Goal: Information Seeking & Learning: Learn about a topic

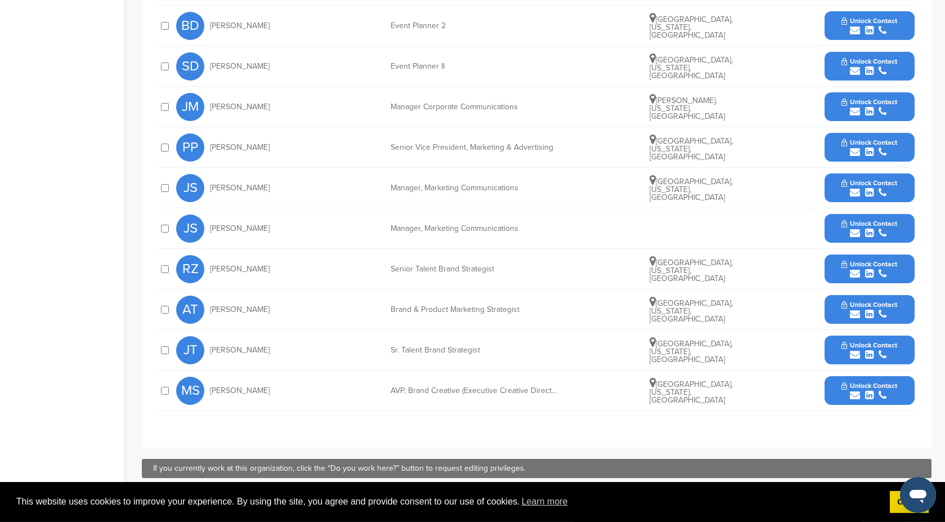
scroll to position [455, 0]
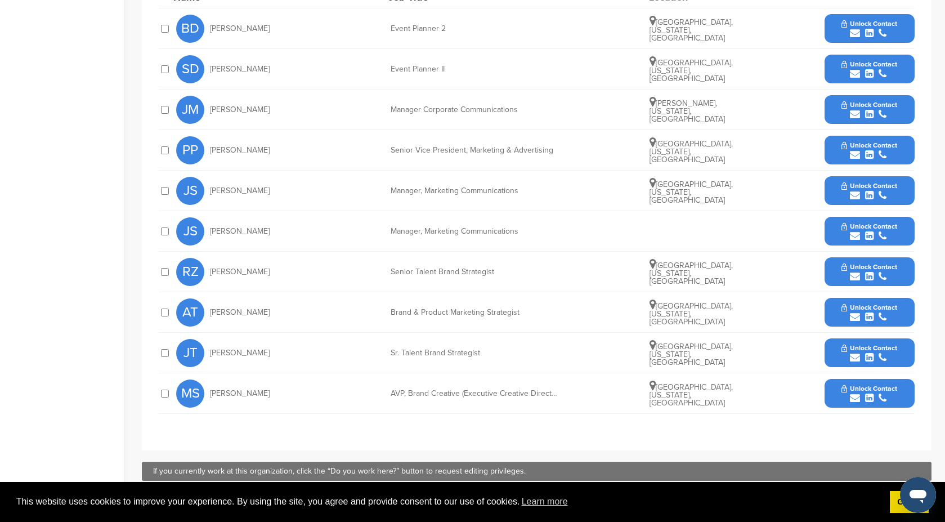
click at [893, 392] on span "Unlock Contact" at bounding box center [869, 388] width 56 height 8
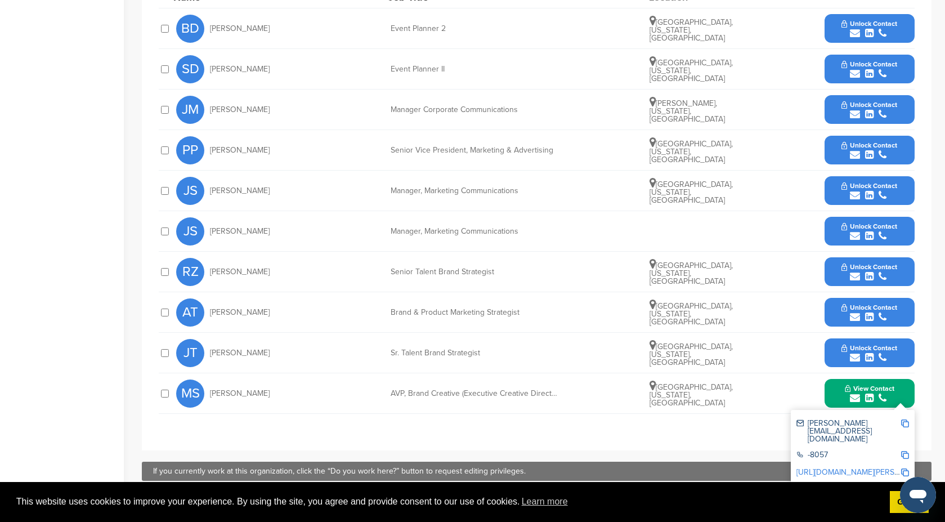
click at [899, 355] on button "Unlock Contact" at bounding box center [869, 353] width 83 height 34
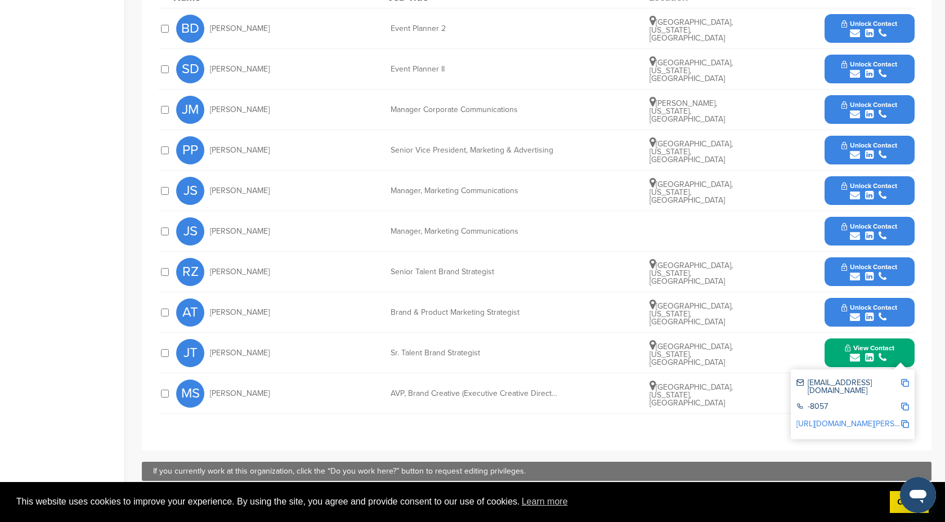
click at [892, 319] on div "submit" at bounding box center [869, 317] width 56 height 11
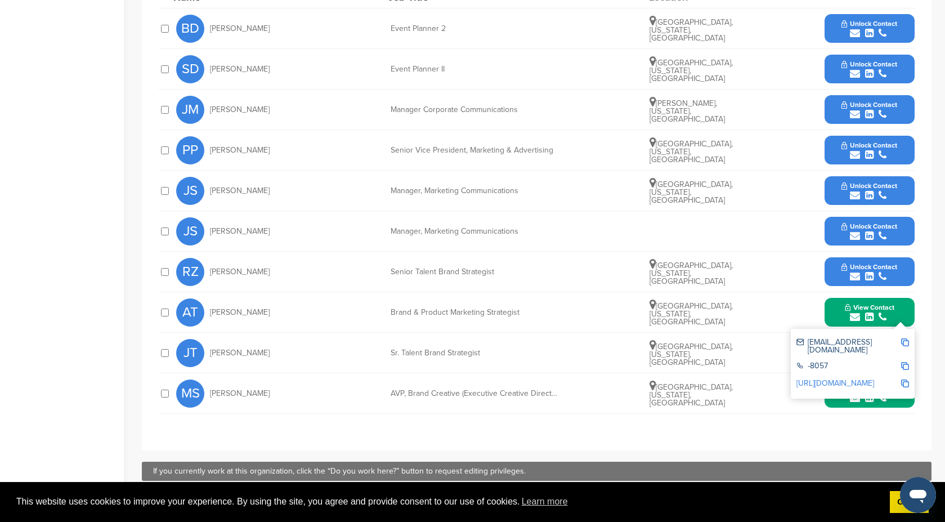
click at [890, 274] on div "submit" at bounding box center [869, 276] width 56 height 11
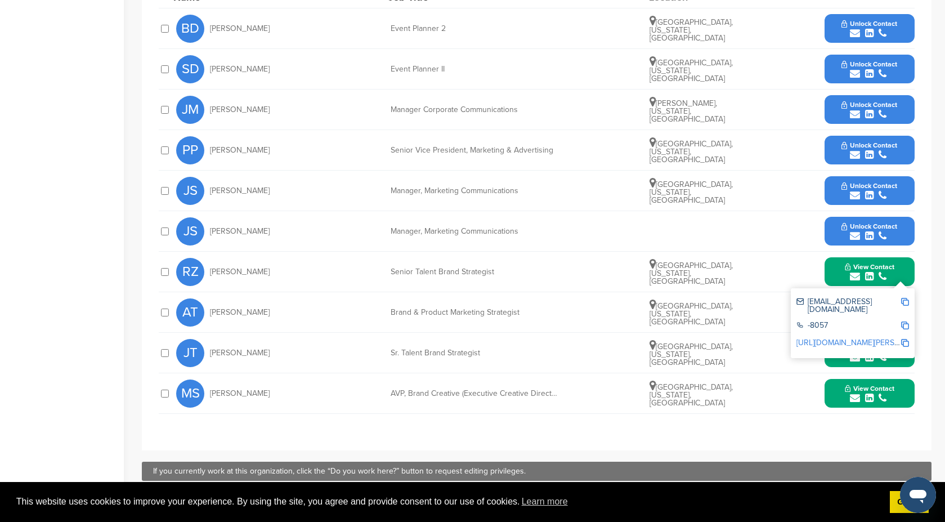
click at [880, 232] on icon "submit" at bounding box center [883, 236] width 8 height 10
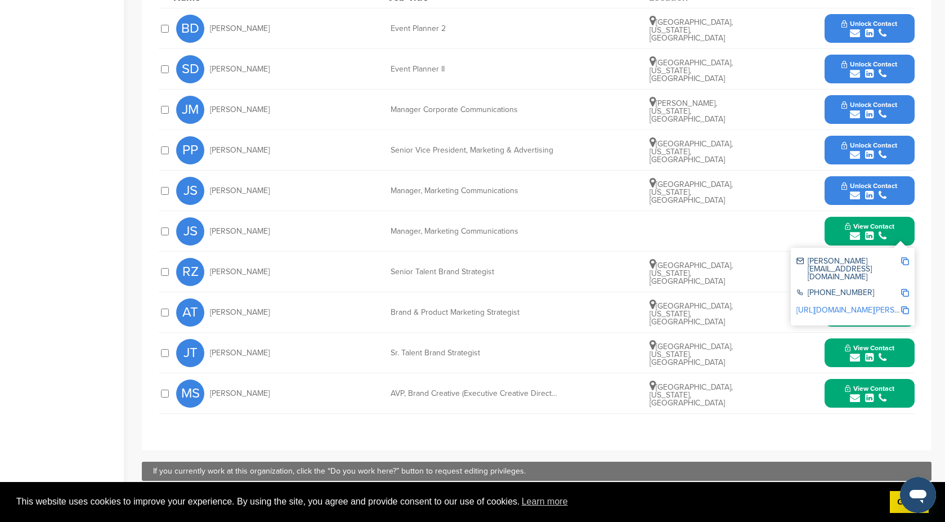
click at [885, 194] on icon "submit" at bounding box center [883, 195] width 8 height 10
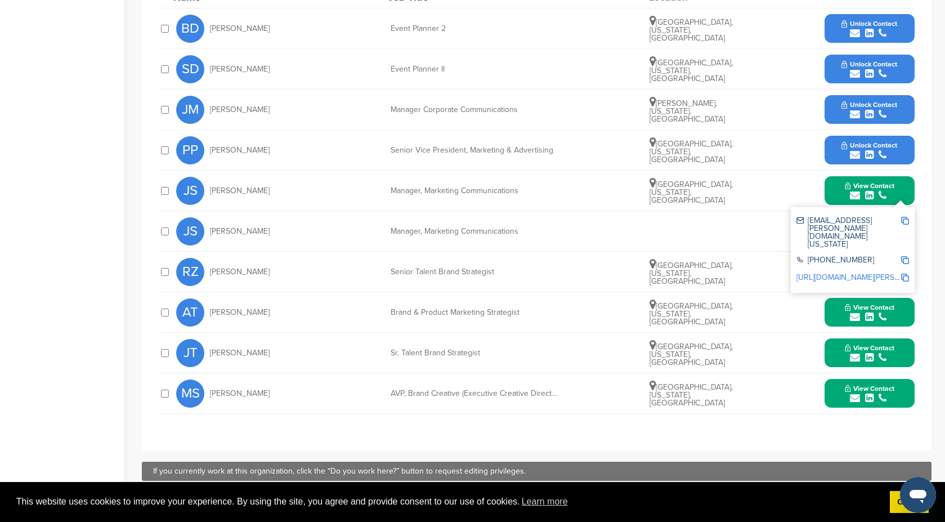
click at [872, 154] on icon "submit" at bounding box center [869, 155] width 8 height 10
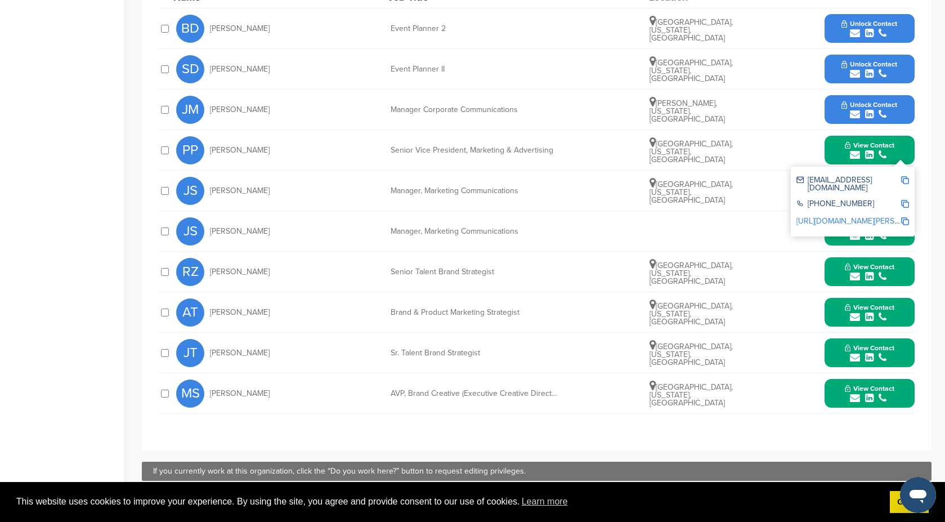
click at [871, 115] on icon "submit" at bounding box center [869, 114] width 8 height 10
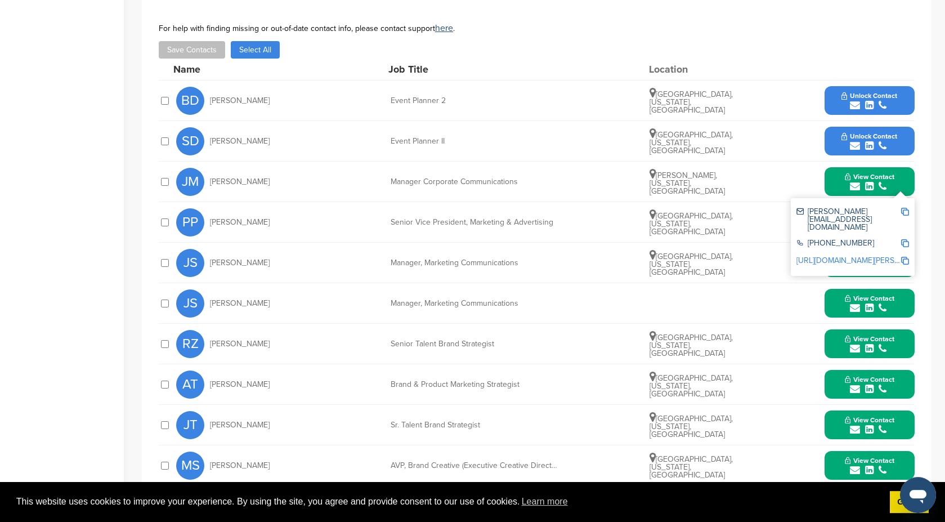
scroll to position [356, 0]
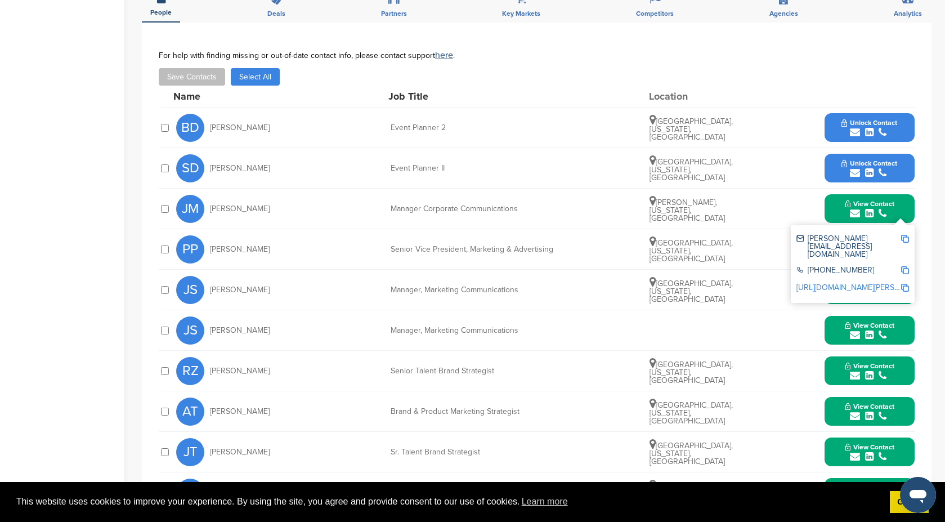
click at [893, 160] on span "Unlock Contact" at bounding box center [869, 163] width 56 height 8
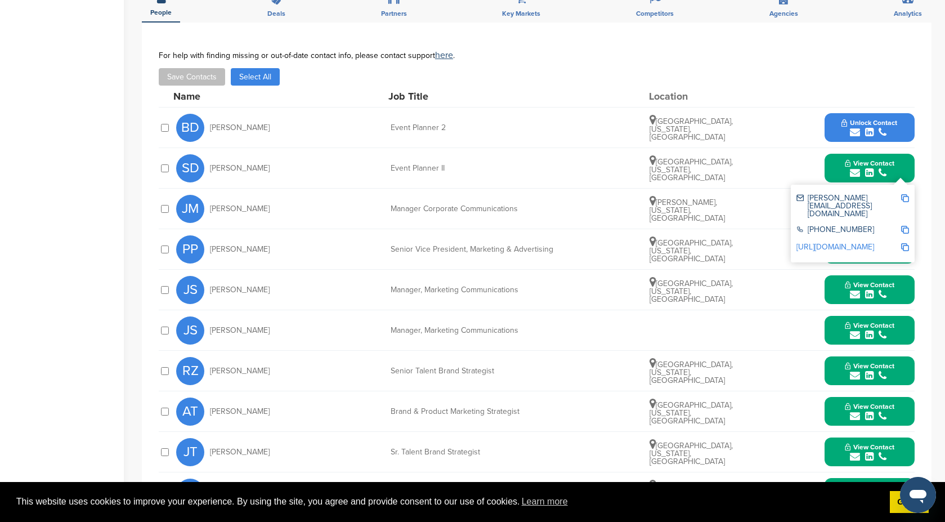
click at [888, 133] on div "submit" at bounding box center [869, 132] width 56 height 11
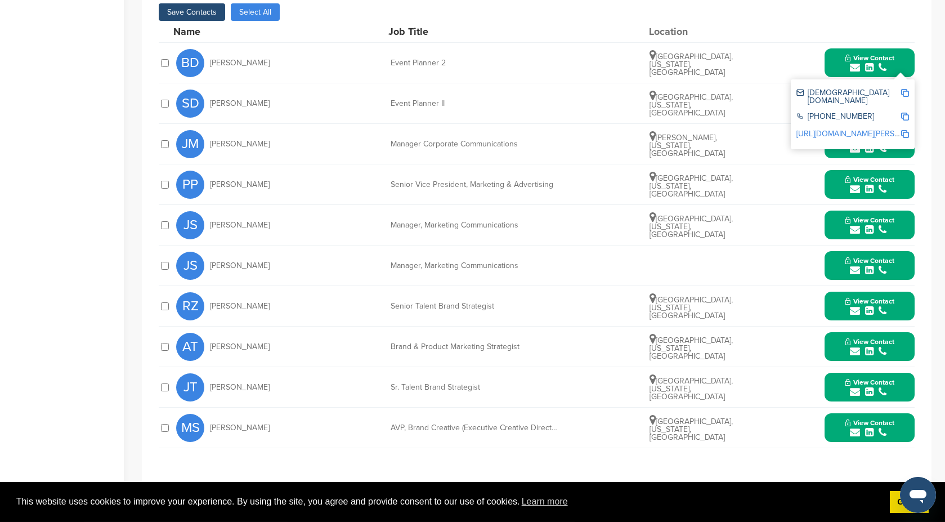
scroll to position [437, 0]
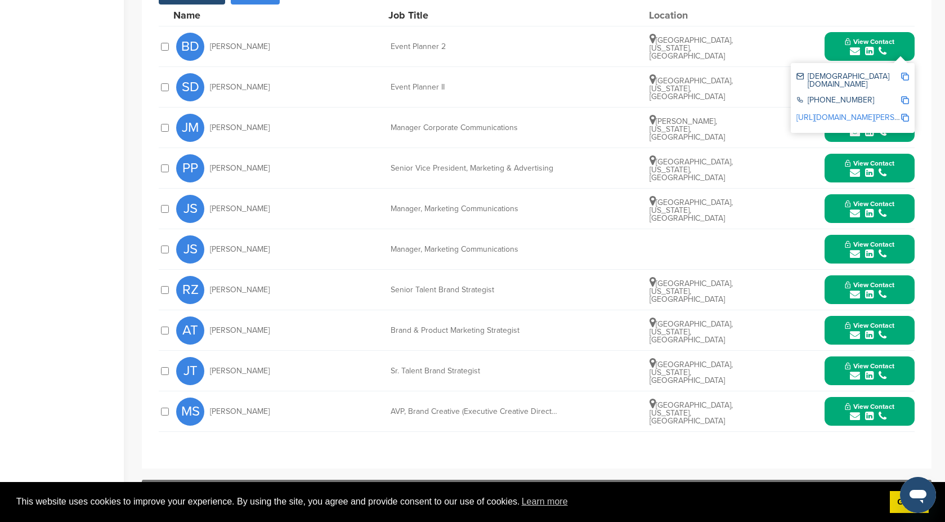
click at [169, 328] on div at bounding box center [165, 330] width 12 height 11
click at [169, 373] on div at bounding box center [165, 370] width 12 height 11
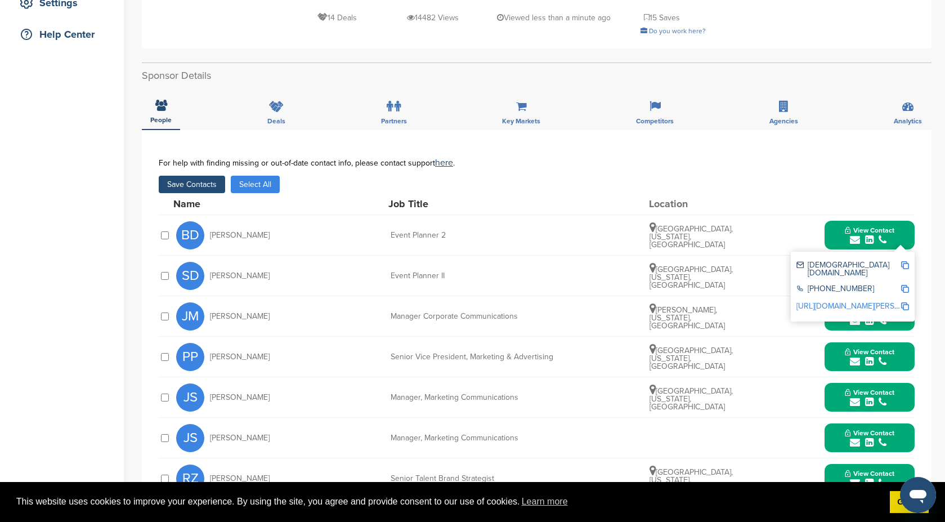
scroll to position [248, 0]
click at [195, 185] on button "Save Contacts" at bounding box center [192, 184] width 66 height 17
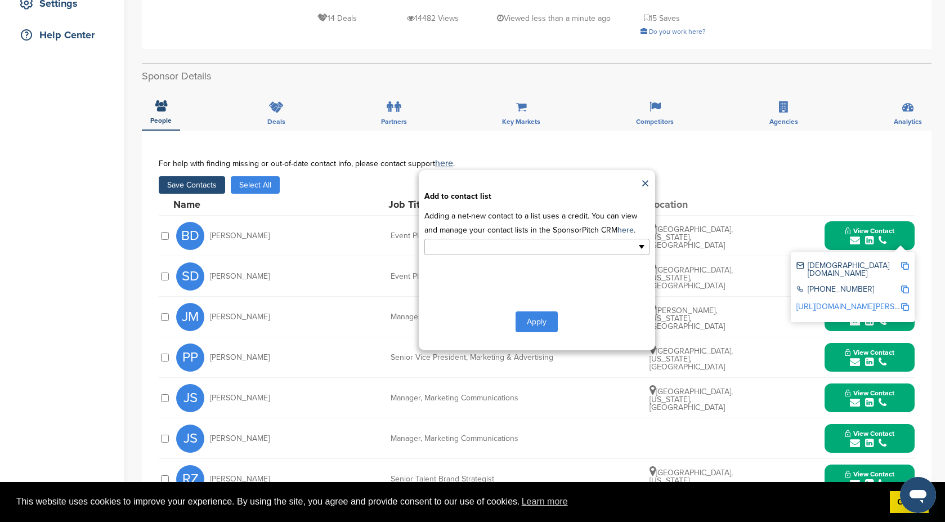
click at [474, 248] on input "text" at bounding box center [488, 246] width 118 height 13
click at [473, 265] on li "Default List" at bounding box center [537, 265] width 224 height 20
click at [540, 327] on button "Apply" at bounding box center [537, 323] width 42 height 21
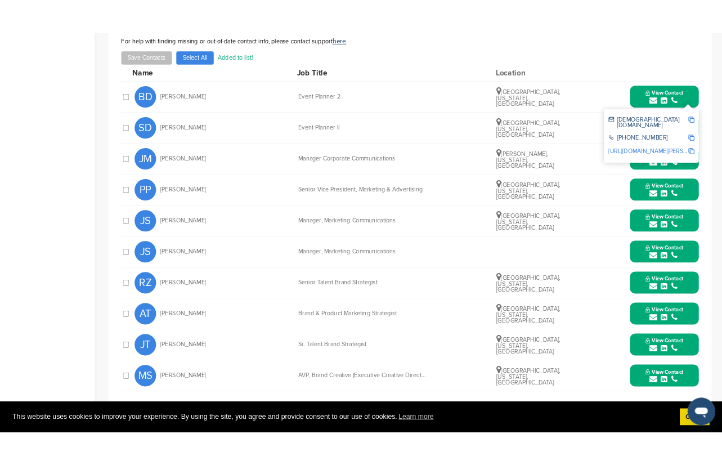
scroll to position [554, 0]
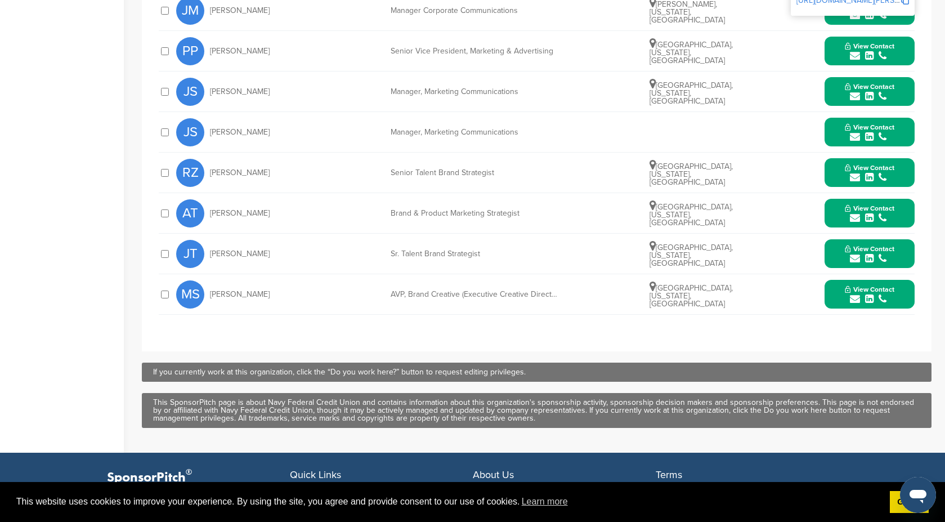
click at [868, 292] on span "View Contact" at bounding box center [870, 289] width 50 height 8
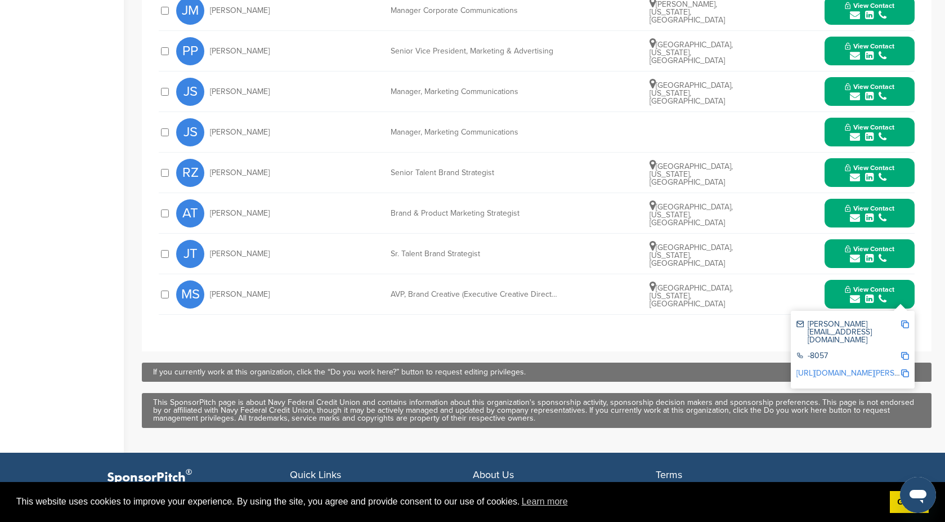
click at [856, 417] on div "This SponsorPitch page is about Navy Federal Credit Union and contains informat…" at bounding box center [536, 410] width 767 height 24
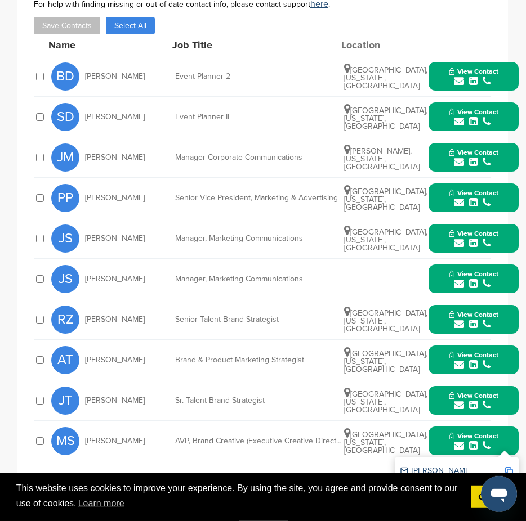
scroll to position [375, 0]
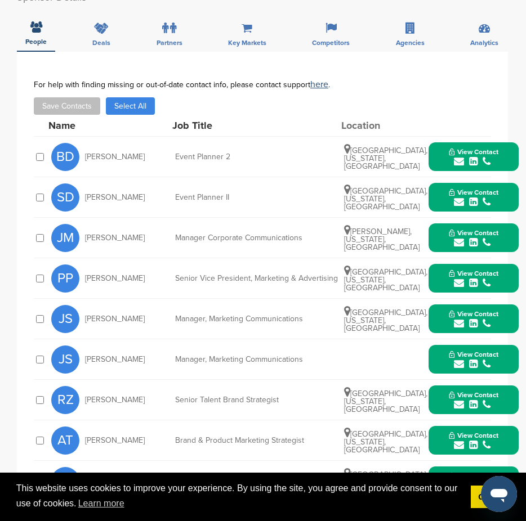
click at [504, 262] on button "View Contact" at bounding box center [473, 279] width 77 height 34
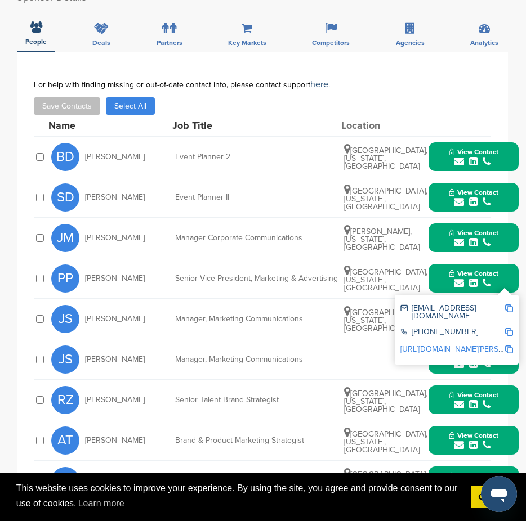
click at [509, 304] on img at bounding box center [509, 308] width 8 height 8
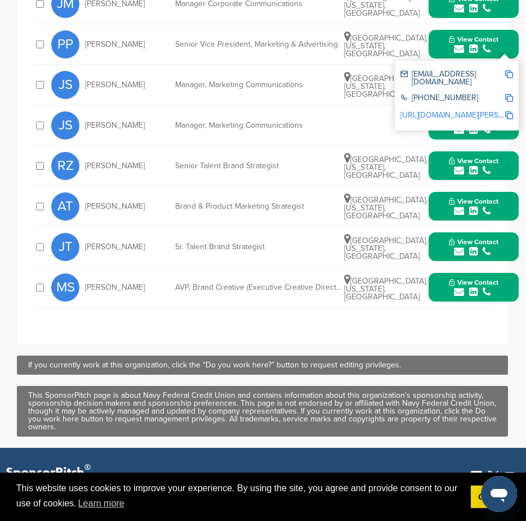
click at [498, 287] on div "submit" at bounding box center [474, 292] width 50 height 11
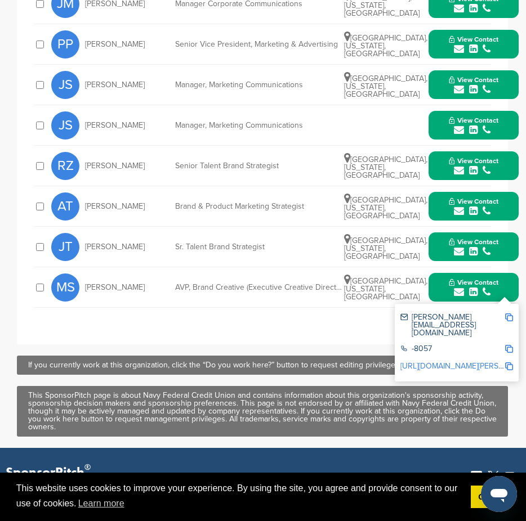
click at [509, 313] on img at bounding box center [509, 317] width 8 height 8
click at [503, 230] on button "View Contact" at bounding box center [473, 247] width 77 height 34
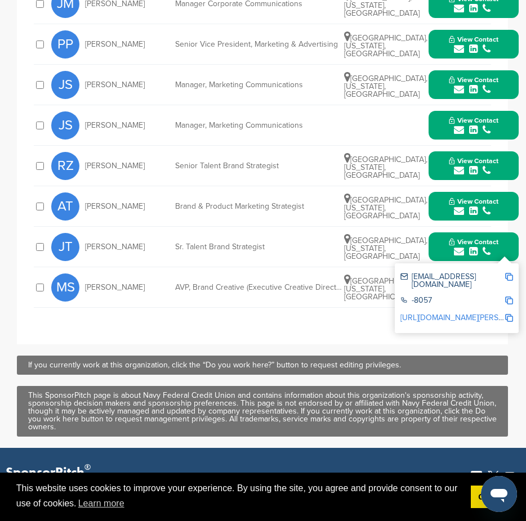
click at [509, 273] on img at bounding box center [509, 277] width 8 height 8
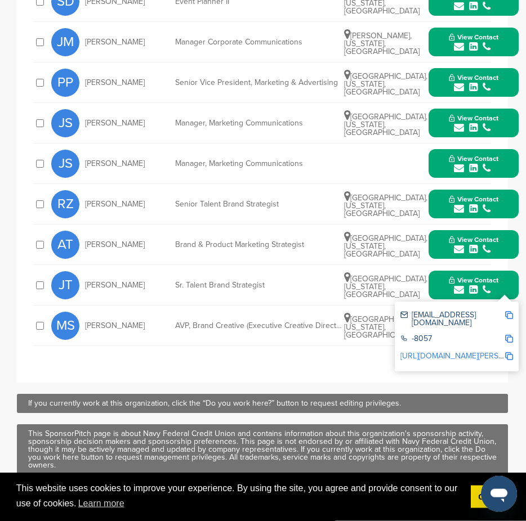
scroll to position [565, 0]
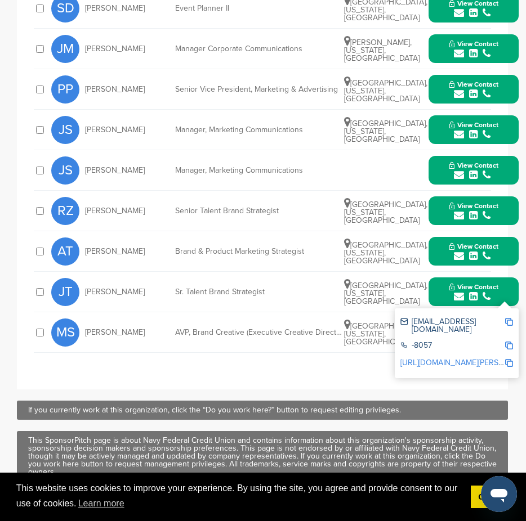
click at [504, 235] on button "View Contact" at bounding box center [473, 252] width 77 height 34
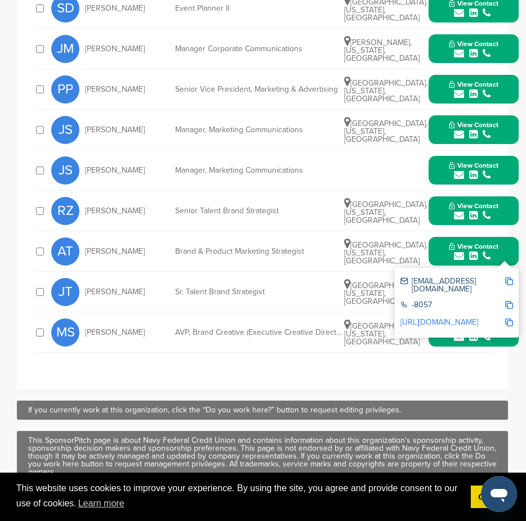
click at [510, 277] on img at bounding box center [509, 281] width 8 height 8
click at [503, 194] on button "View Contact" at bounding box center [473, 211] width 77 height 34
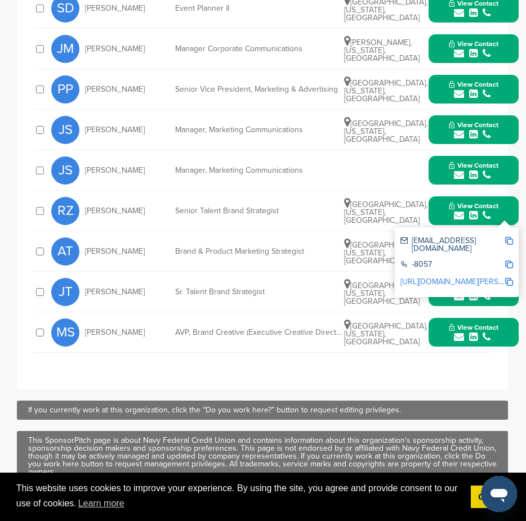
click at [512, 237] on img at bounding box center [509, 241] width 8 height 8
click at [503, 154] on button "View Contact" at bounding box center [473, 171] width 77 height 34
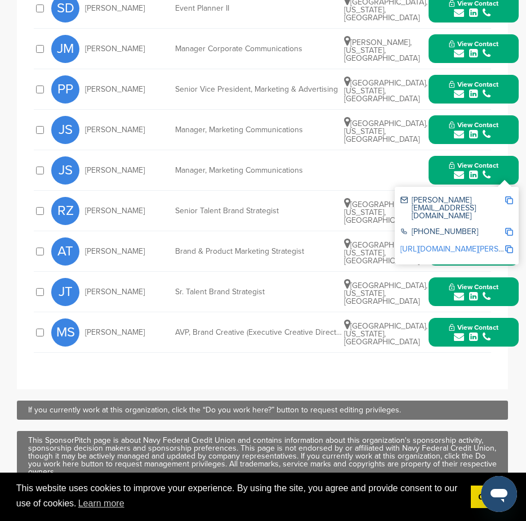
click at [511, 196] on img at bounding box center [509, 200] width 8 height 8
click at [506, 113] on button "View Contact" at bounding box center [473, 130] width 77 height 34
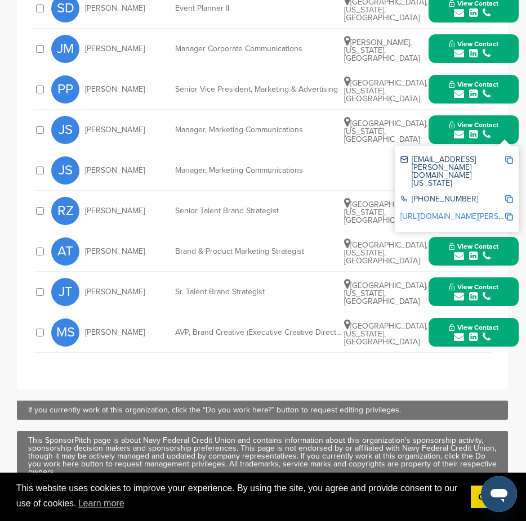
click at [507, 156] on img at bounding box center [509, 160] width 8 height 8
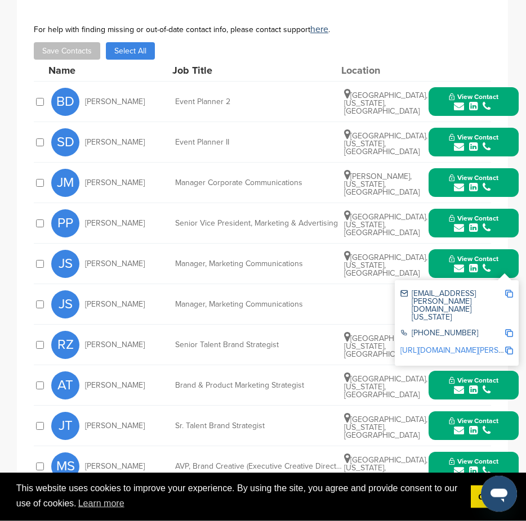
scroll to position [402, 0]
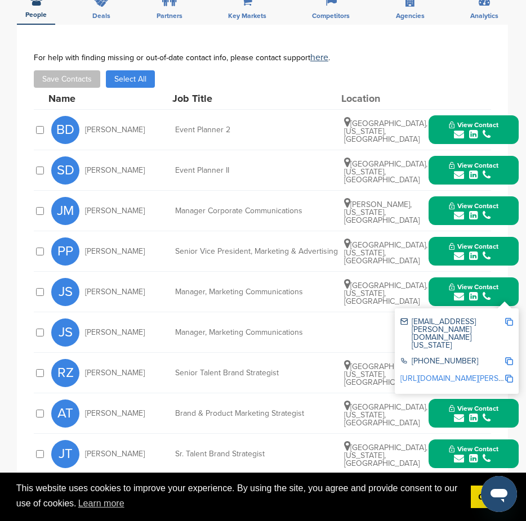
click at [498, 194] on button "View Contact" at bounding box center [473, 211] width 77 height 34
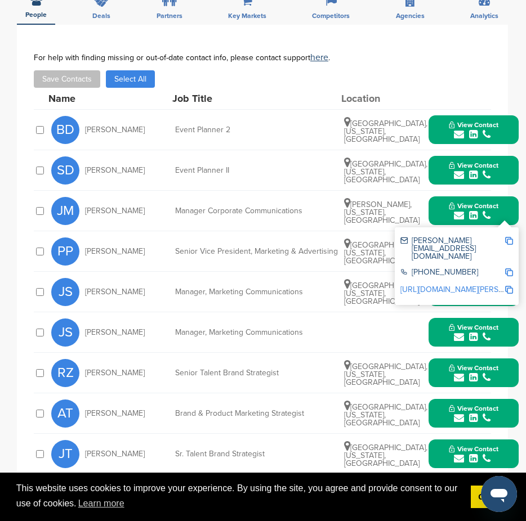
click at [510, 237] on img at bounding box center [509, 241] width 8 height 8
click at [509, 154] on button "View Contact" at bounding box center [473, 171] width 77 height 34
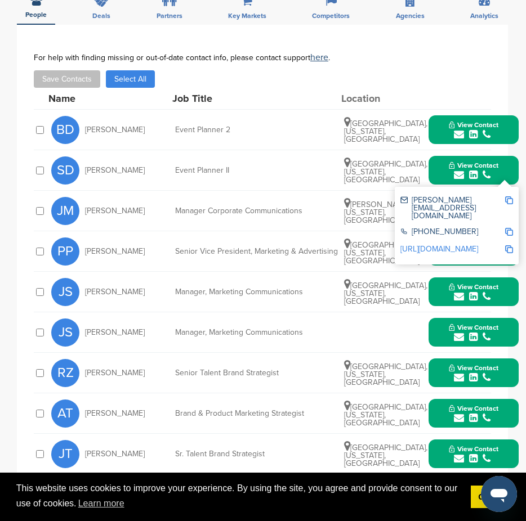
click at [510, 196] on img at bounding box center [509, 200] width 8 height 8
click at [501, 113] on button "View Contact" at bounding box center [473, 130] width 77 height 34
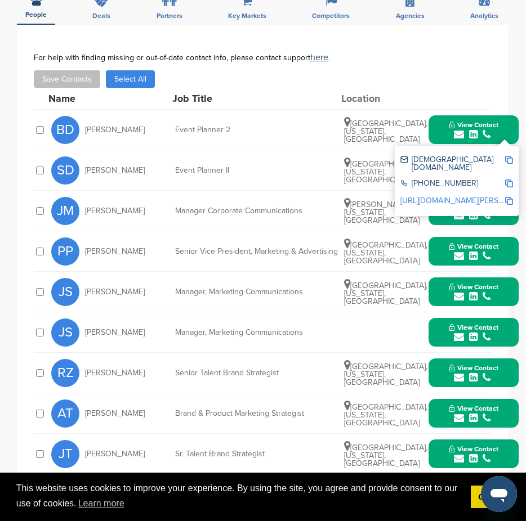
click at [509, 156] on img at bounding box center [509, 160] width 8 height 8
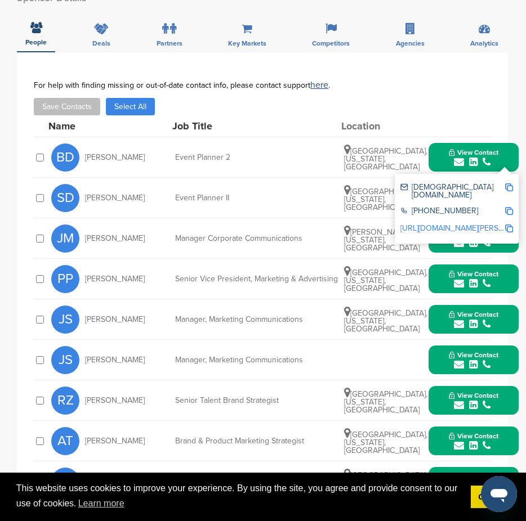
scroll to position [0, 0]
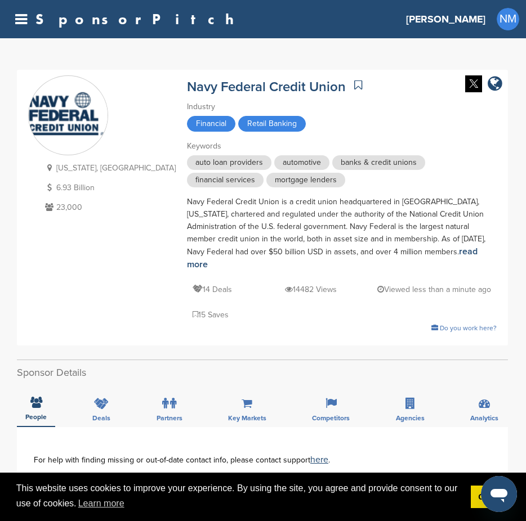
click at [29, 26] on div "SponsorPitch Home Search My CRM Pitch Board My Pages Analytics Settings Help Ce…" at bounding box center [263, 19] width 526 height 38
click at [23, 21] on icon at bounding box center [21, 19] width 12 height 14
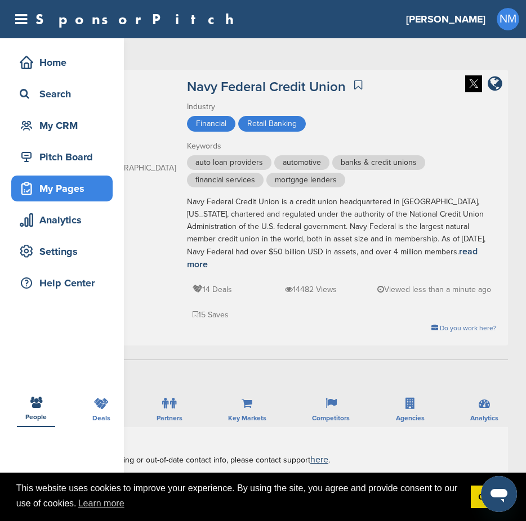
click at [62, 199] on div "My Pages" at bounding box center [61, 189] width 101 height 26
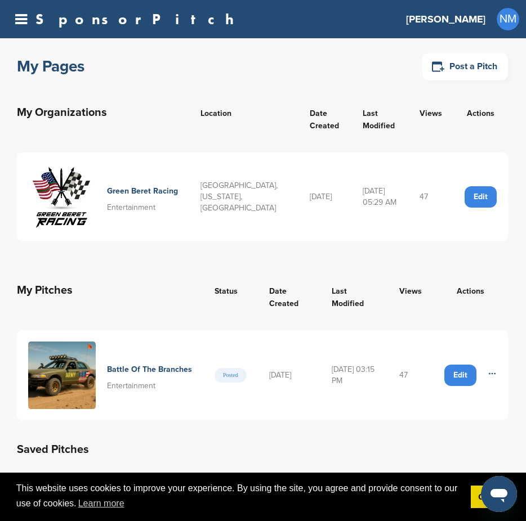
click at [28, 23] on div "SponsorPitch" at bounding box center [124, 19] width 234 height 15
click at [21, 19] on icon at bounding box center [21, 19] width 12 height 14
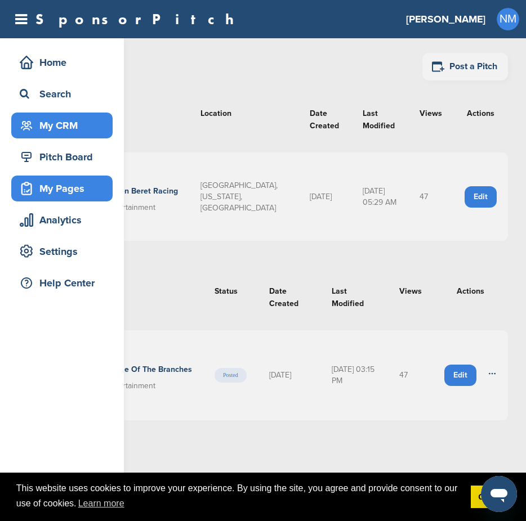
click at [51, 122] on div "My CRM" at bounding box center [65, 125] width 96 height 20
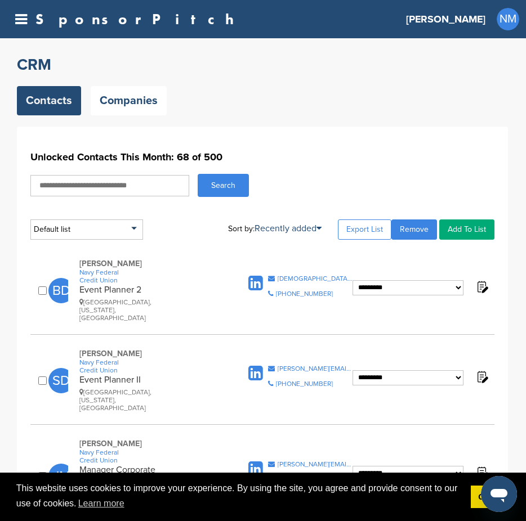
click at [109, 191] on input "text" at bounding box center [109, 185] width 159 height 21
type input "****"
click at [230, 187] on button "Search" at bounding box center [223, 185] width 51 height 23
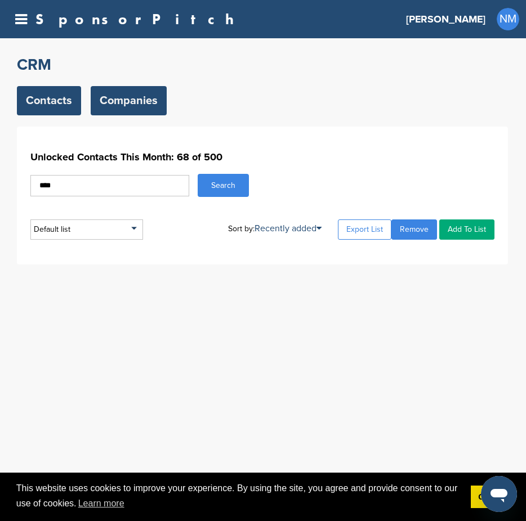
click at [120, 100] on link "Companies" at bounding box center [129, 100] width 76 height 29
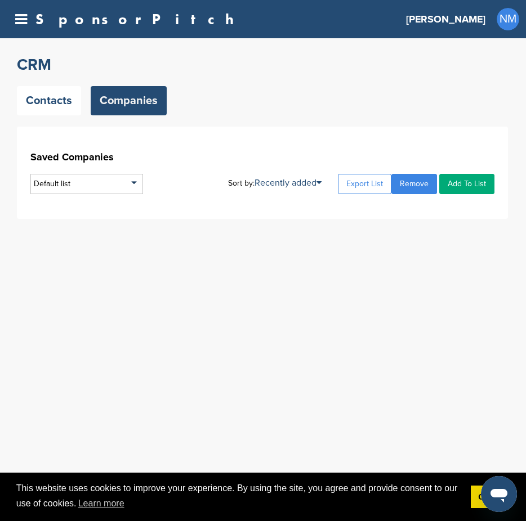
click at [21, 29] on div "SponsorPitch Home Search My CRM Pitch Board My Pages Analytics Settings Help Ce…" at bounding box center [263, 19] width 526 height 38
click at [24, 22] on icon at bounding box center [21, 19] width 12 height 14
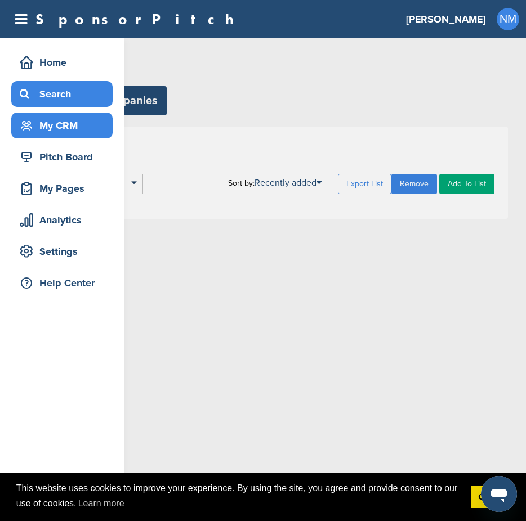
click at [65, 88] on div "Search" at bounding box center [65, 94] width 96 height 20
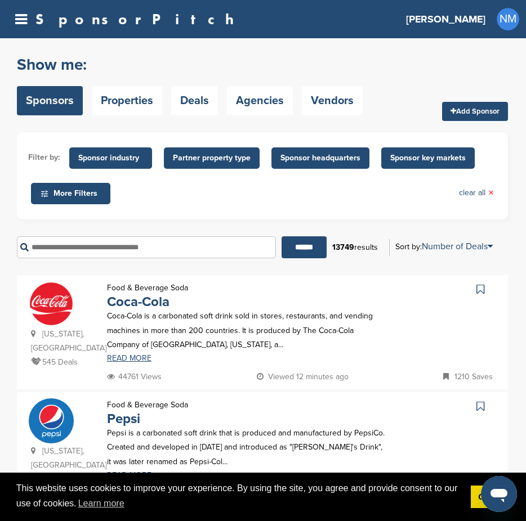
click at [180, 249] on input "text" at bounding box center [146, 247] width 259 height 22
type input "****"
click at [281, 236] on input "******" at bounding box center [303, 247] width 45 height 22
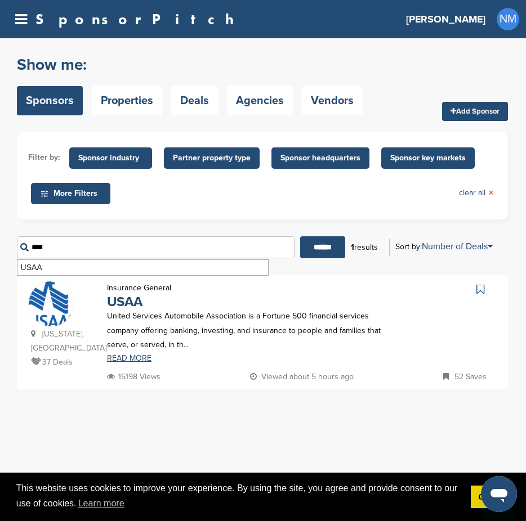
click at [57, 310] on img at bounding box center [51, 304] width 45 height 46
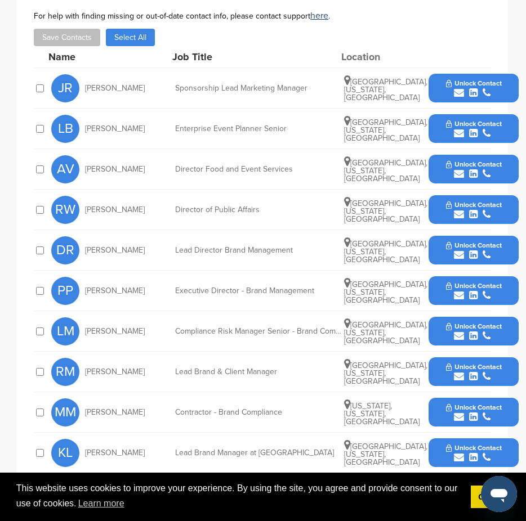
scroll to position [477, 0]
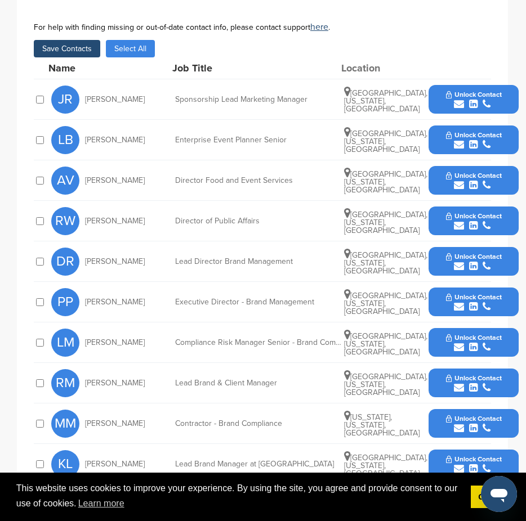
click at [35, 94] on div at bounding box center [40, 99] width 12 height 11
click at [490, 464] on div "submit" at bounding box center [474, 469] width 56 height 11
click at [498, 302] on div "submit" at bounding box center [474, 307] width 56 height 11
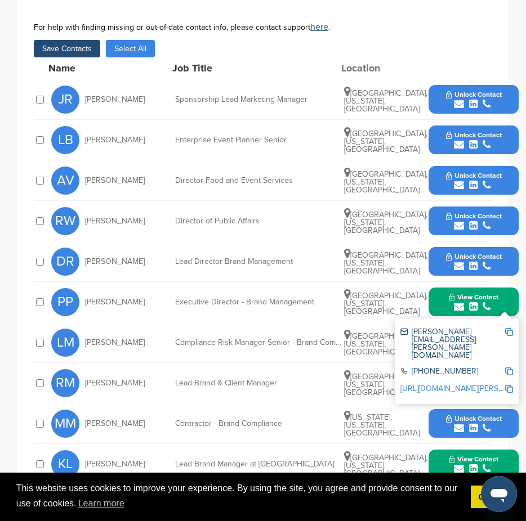
click at [498, 261] on div "submit" at bounding box center [474, 266] width 56 height 11
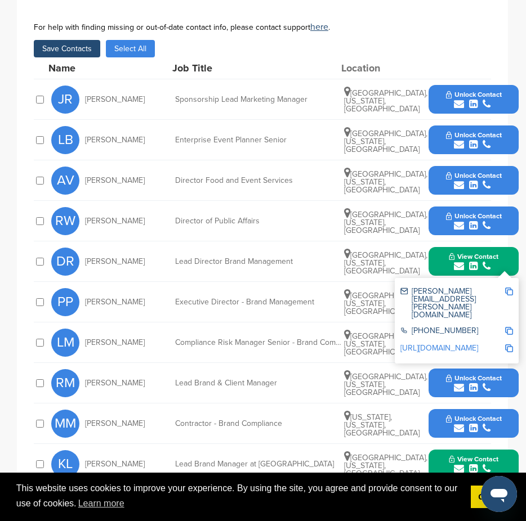
click at [492, 221] on div "submit" at bounding box center [474, 226] width 56 height 11
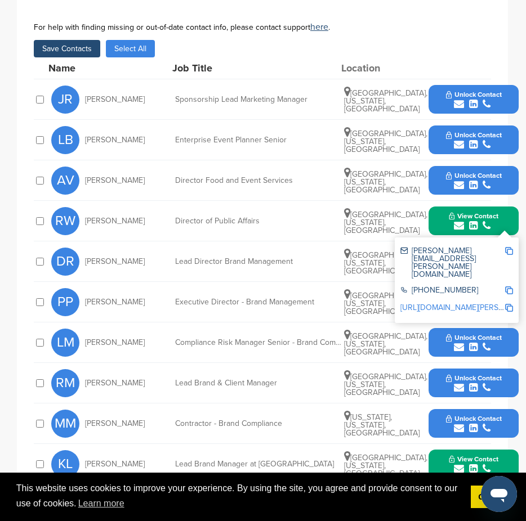
click at [490, 180] on icon "submit" at bounding box center [486, 185] width 8 height 10
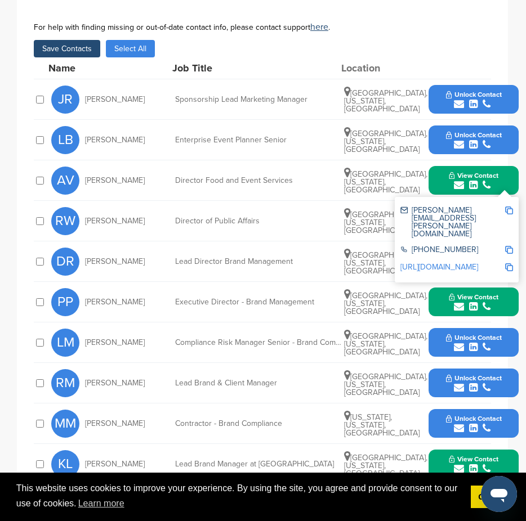
click at [489, 140] on icon "submit" at bounding box center [486, 145] width 8 height 10
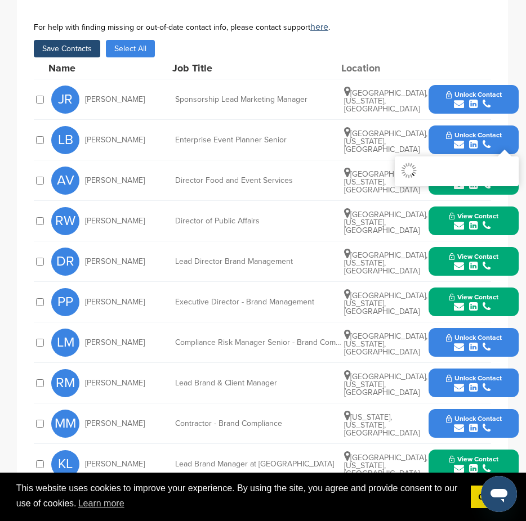
click at [487, 99] on icon "submit" at bounding box center [486, 104] width 8 height 10
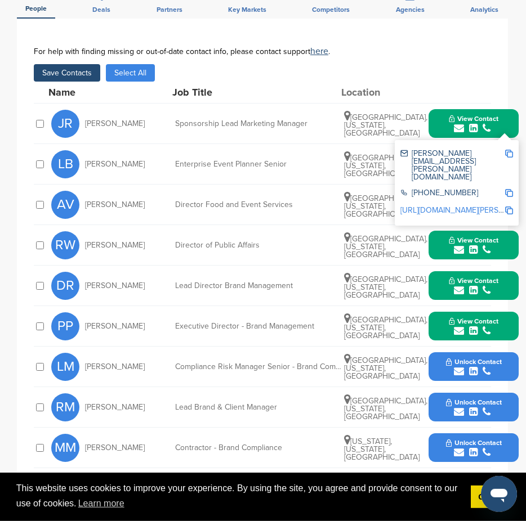
scroll to position [432, 0]
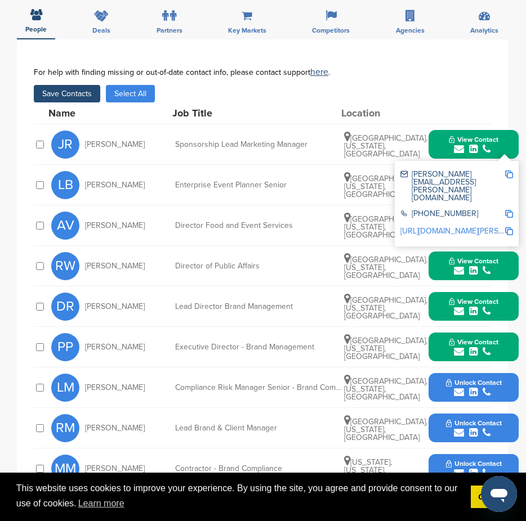
click at [83, 85] on button "Save Contacts" at bounding box center [67, 93] width 66 height 17
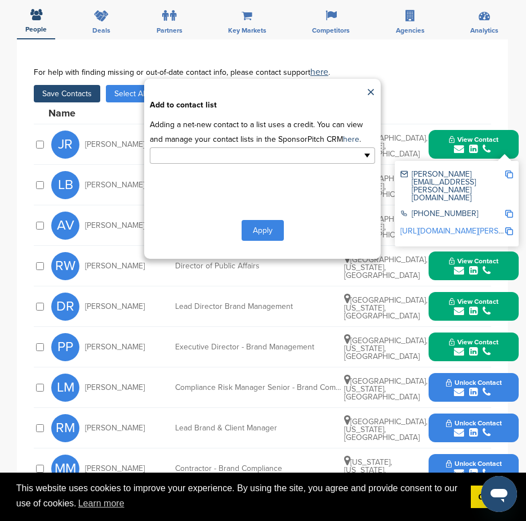
click at [207, 149] on input "text" at bounding box center [213, 155] width 118 height 13
click at [223, 164] on li "Default List" at bounding box center [262, 174] width 224 height 20
click at [266, 222] on button "Apply" at bounding box center [262, 232] width 42 height 21
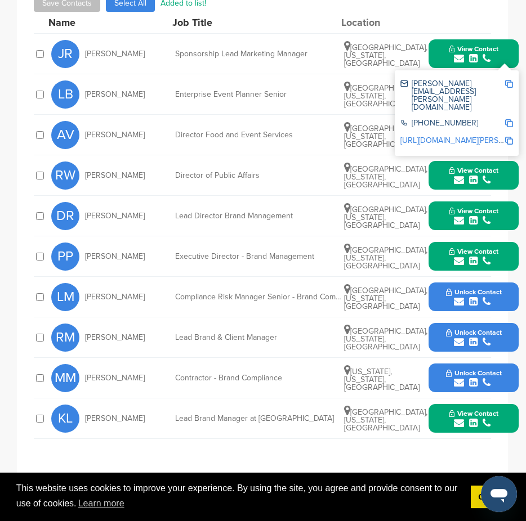
scroll to position [522, 0]
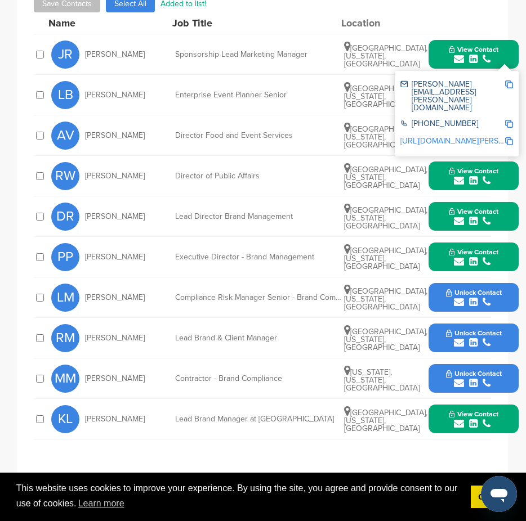
click at [476, 402] on button "View Contact" at bounding box center [473, 419] width 77 height 34
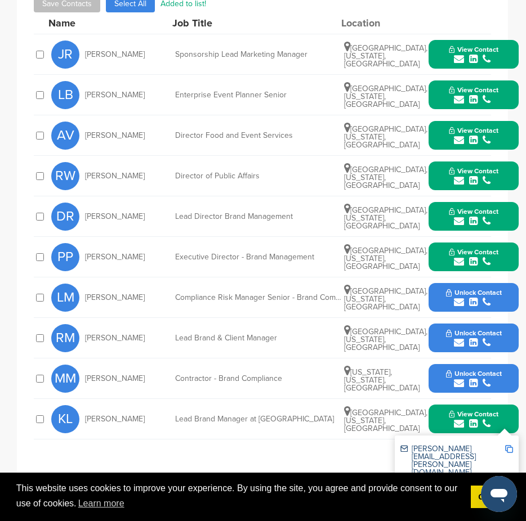
click at [509, 445] on img at bounding box center [509, 449] width 8 height 8
click at [499, 240] on button "View Contact" at bounding box center [473, 257] width 77 height 34
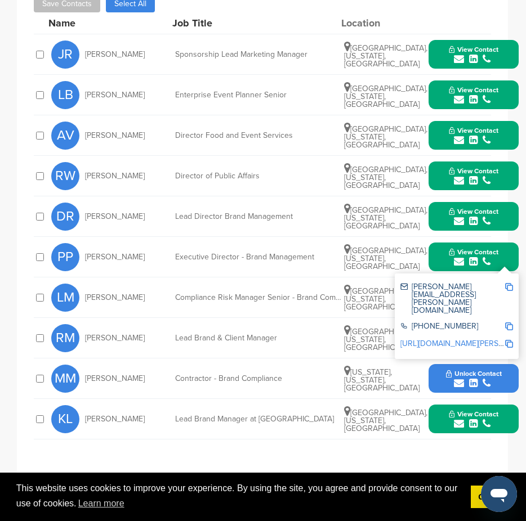
click at [510, 283] on img at bounding box center [509, 287] width 8 height 8
click at [482, 216] on icon "submit" at bounding box center [486, 221] width 8 height 10
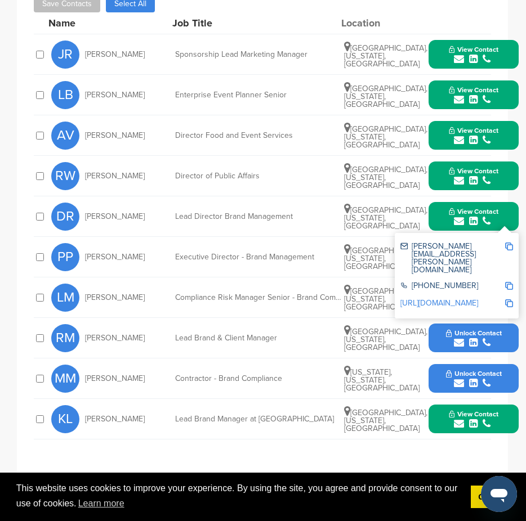
click at [510, 243] on img at bounding box center [509, 247] width 8 height 8
click at [487, 176] on icon "submit" at bounding box center [486, 181] width 8 height 10
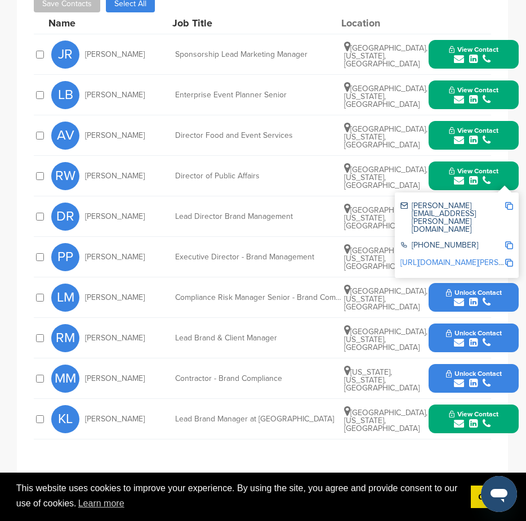
click at [507, 202] on img at bounding box center [509, 206] width 8 height 8
click at [490, 135] on icon "submit" at bounding box center [486, 140] width 8 height 10
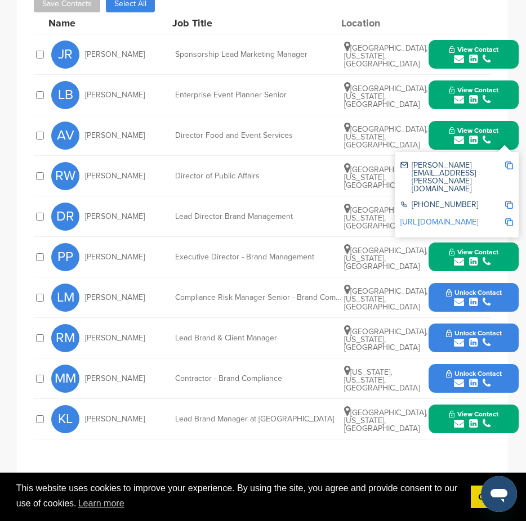
click at [508, 162] on img at bounding box center [509, 166] width 8 height 8
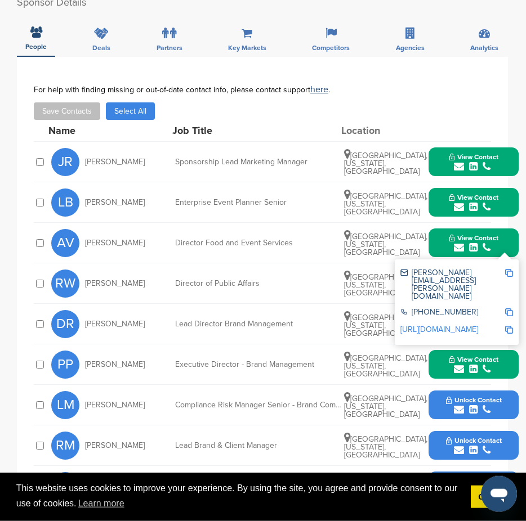
scroll to position [414, 0]
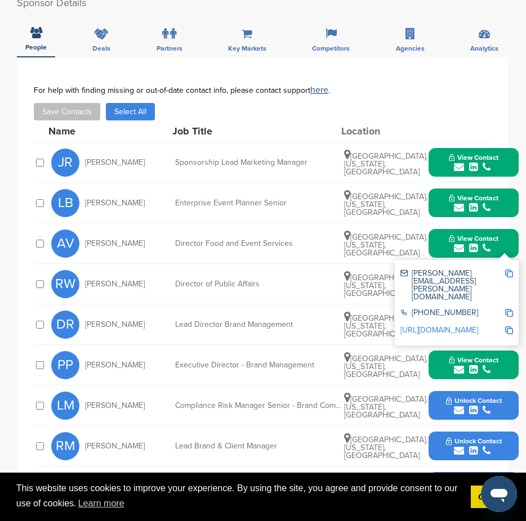
click at [492, 203] on div "submit" at bounding box center [474, 208] width 50 height 11
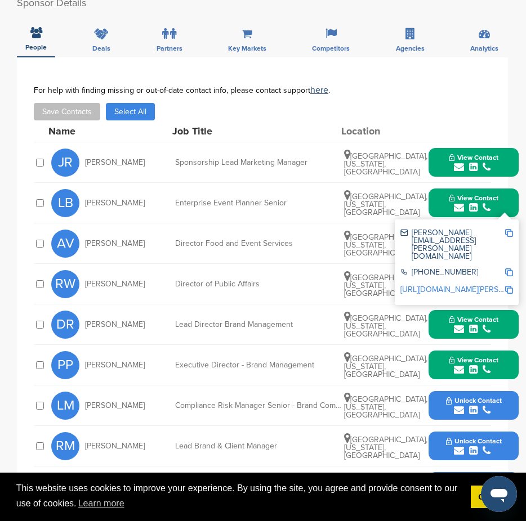
click at [508, 229] on img at bounding box center [509, 233] width 8 height 8
click at [485, 162] on icon "submit" at bounding box center [486, 167] width 8 height 10
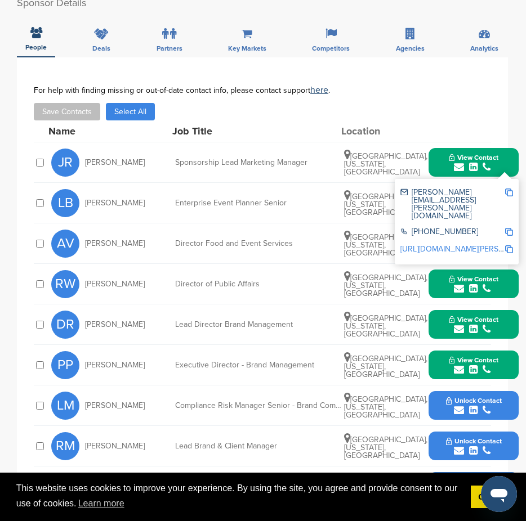
click at [510, 189] on img at bounding box center [509, 193] width 8 height 8
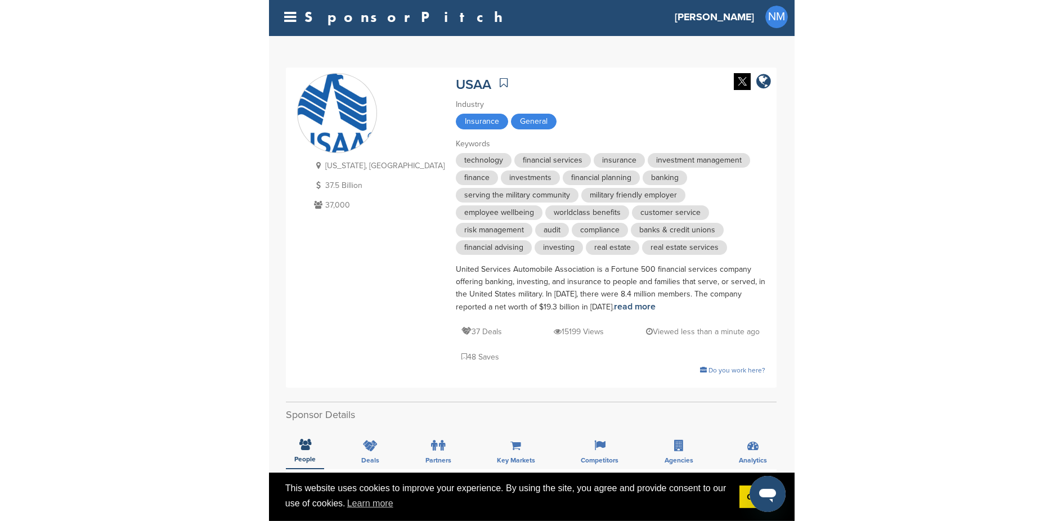
scroll to position [0, 0]
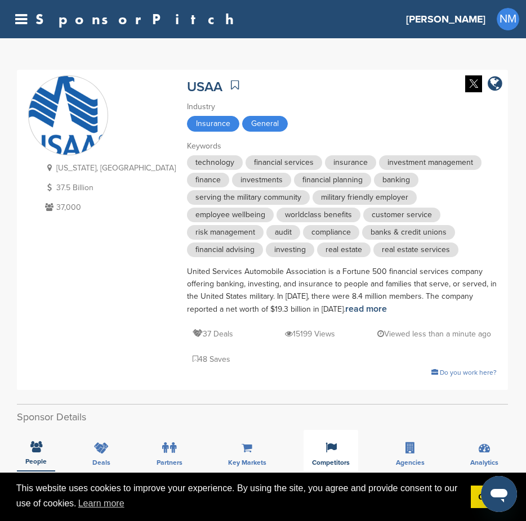
click at [323, 430] on div "Competitors" at bounding box center [330, 451] width 55 height 42
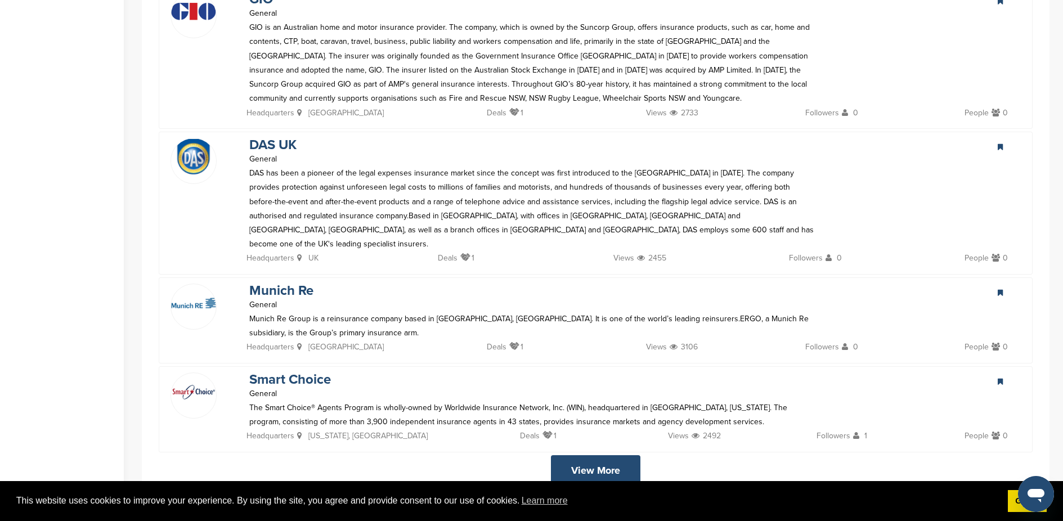
scroll to position [2215, 0]
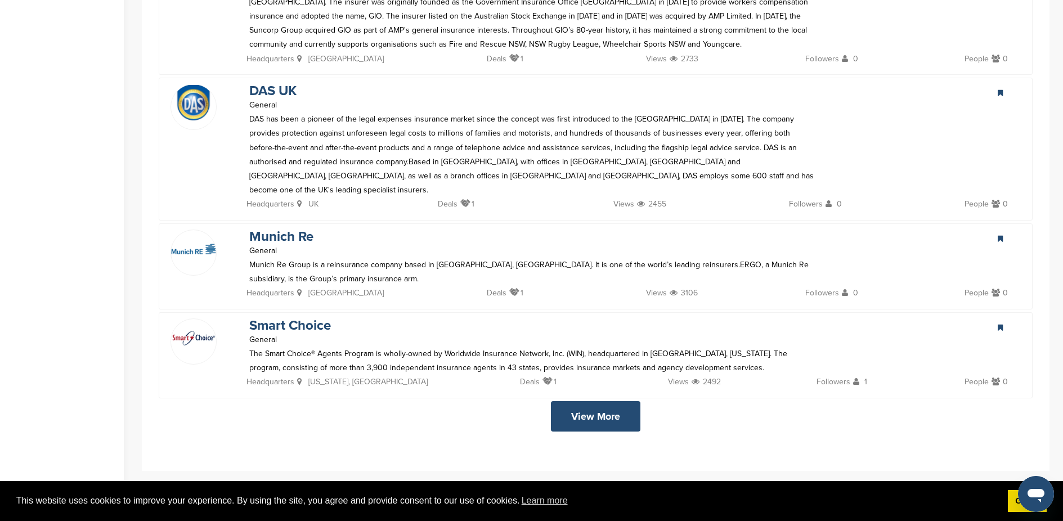
click at [525, 401] on link "View More" at bounding box center [595, 416] width 89 height 30
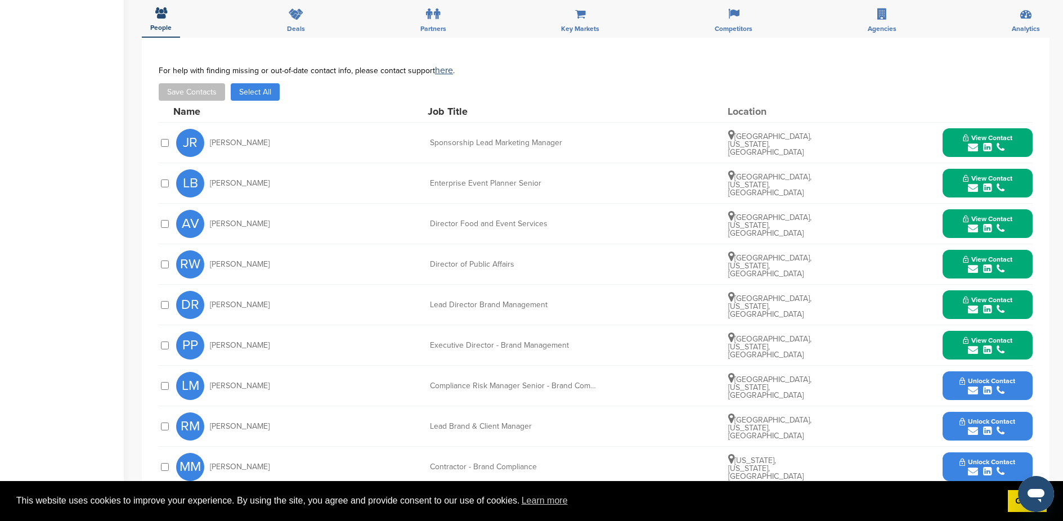
scroll to position [147, 0]
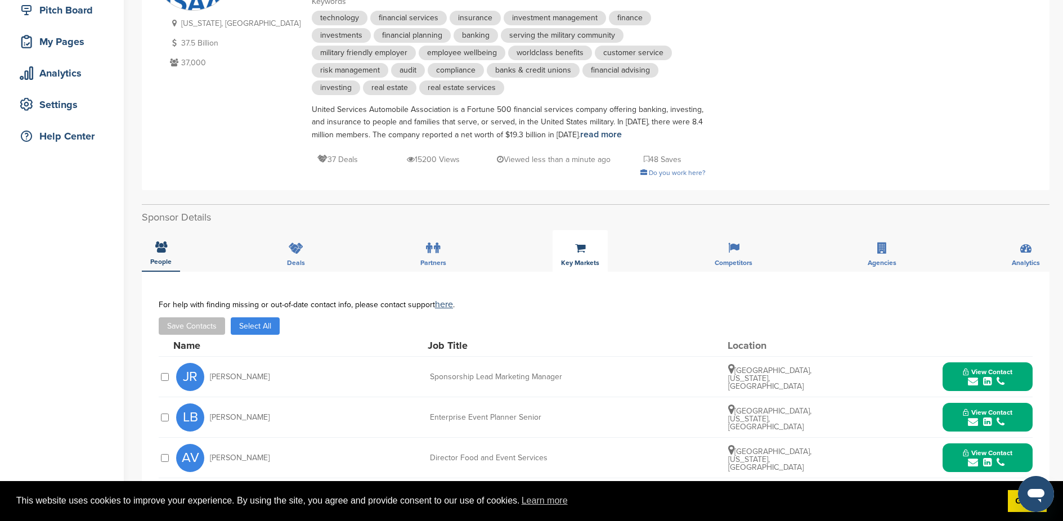
click at [590, 248] on div "Key Markets" at bounding box center [580, 251] width 55 height 42
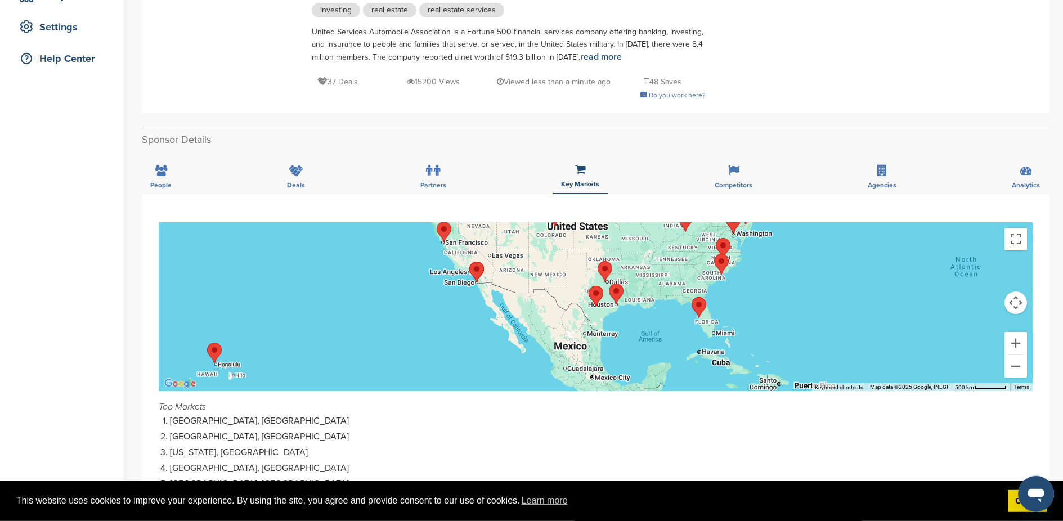
scroll to position [210, 0]
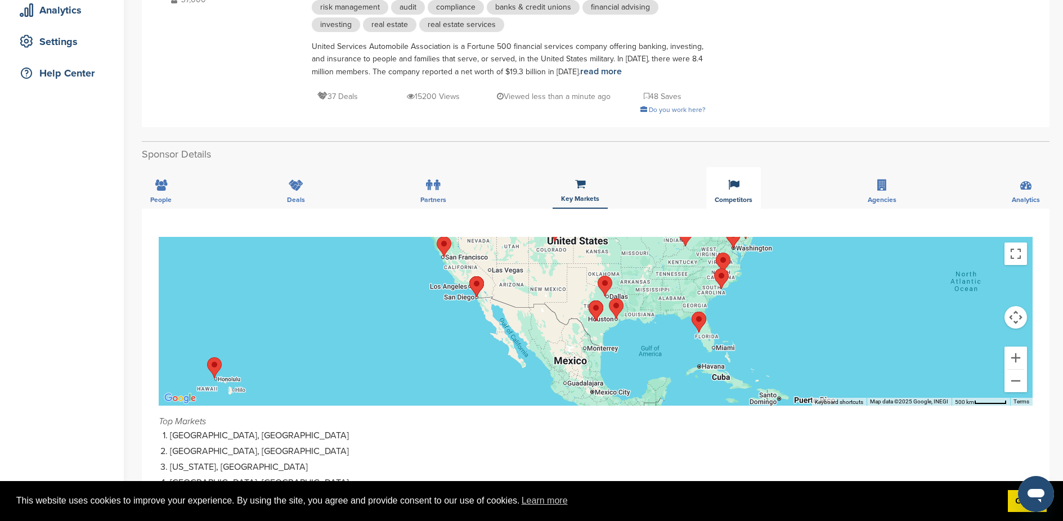
click at [738, 187] on icon at bounding box center [733, 185] width 11 height 11
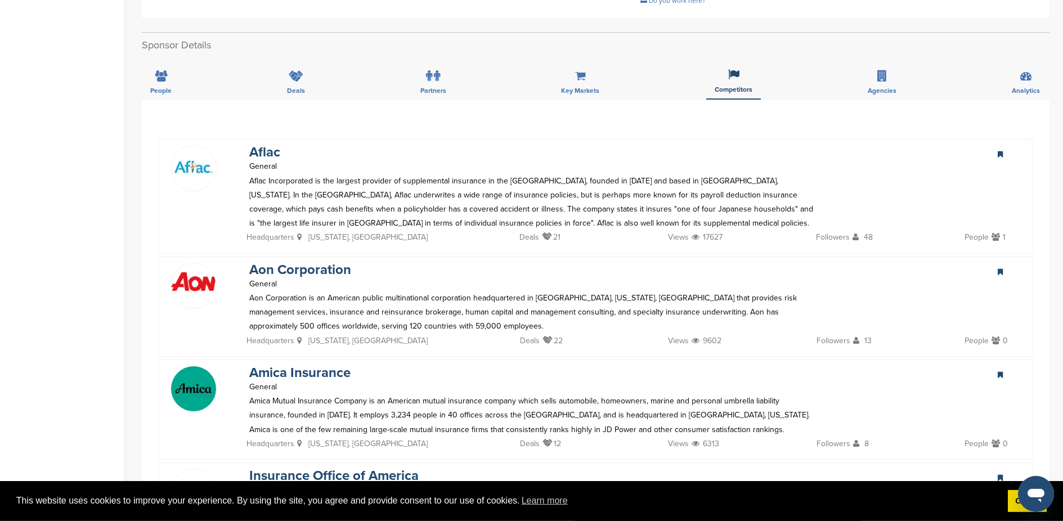
scroll to position [324, 0]
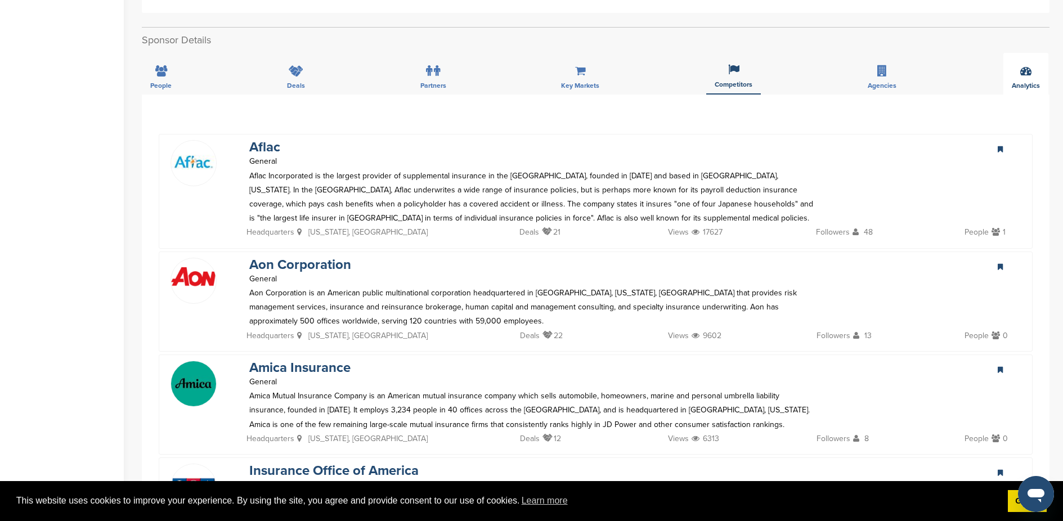
click at [1024, 70] on icon at bounding box center [1025, 70] width 11 height 11
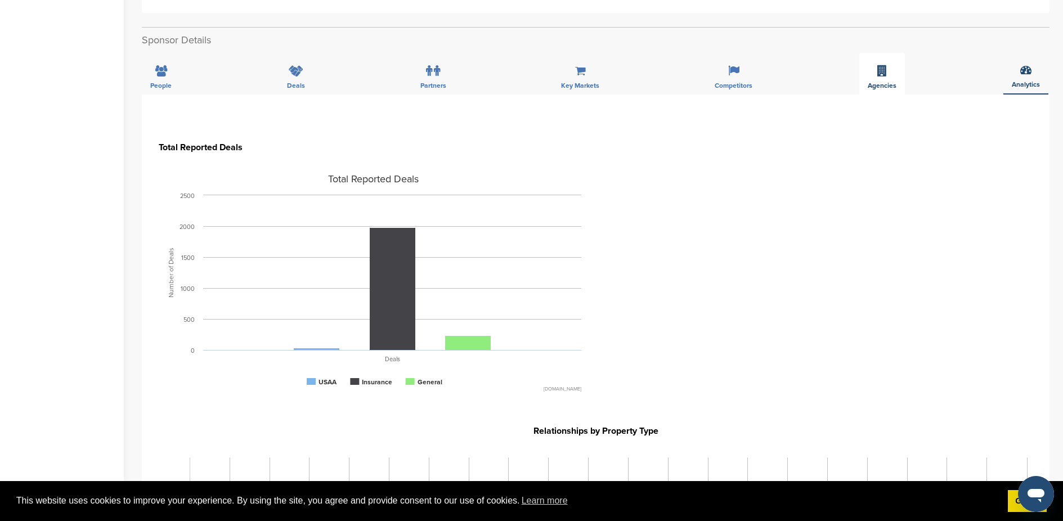
click at [885, 70] on icon at bounding box center [882, 70] width 10 height 11
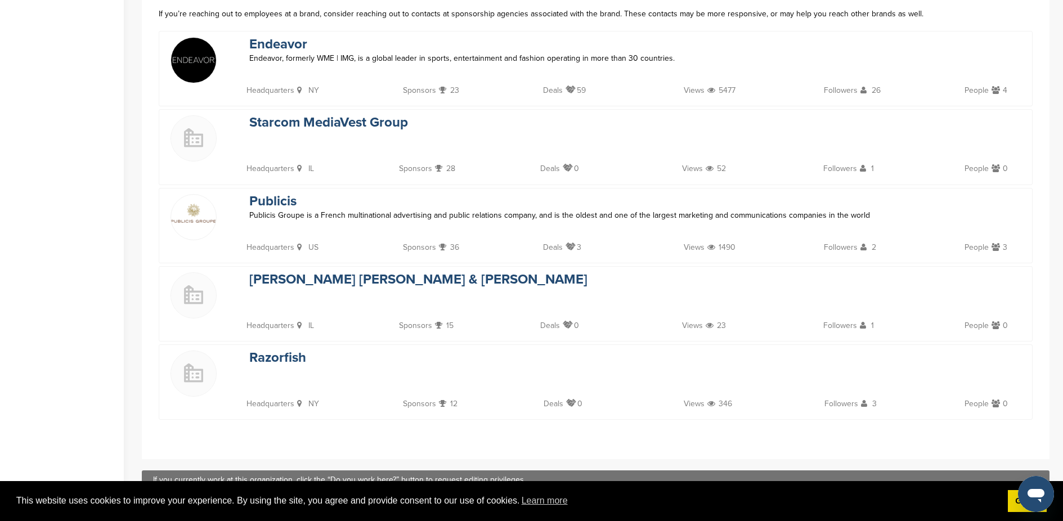
scroll to position [270, 0]
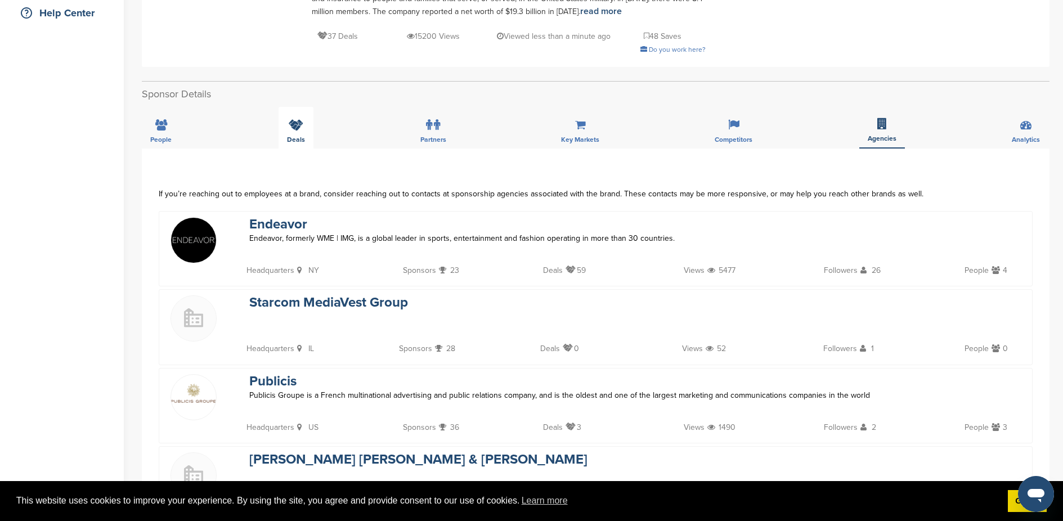
click at [298, 132] on div "Deals" at bounding box center [296, 128] width 35 height 42
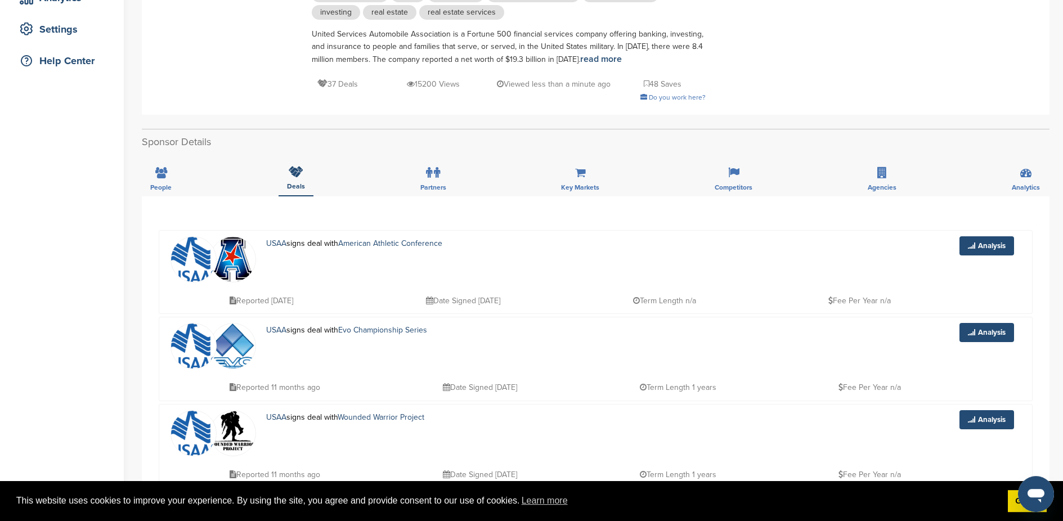
scroll to position [216, 0]
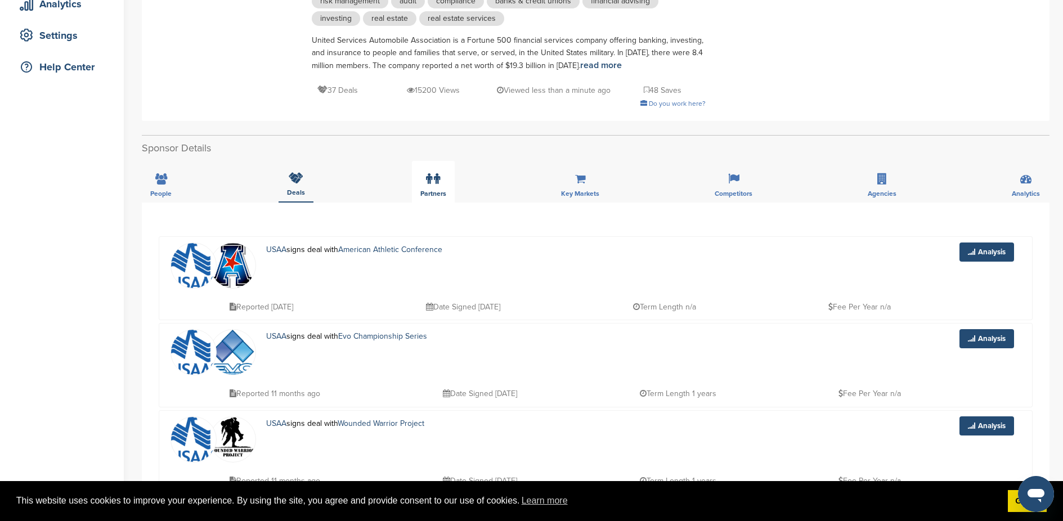
click at [435, 186] on label at bounding box center [433, 179] width 14 height 23
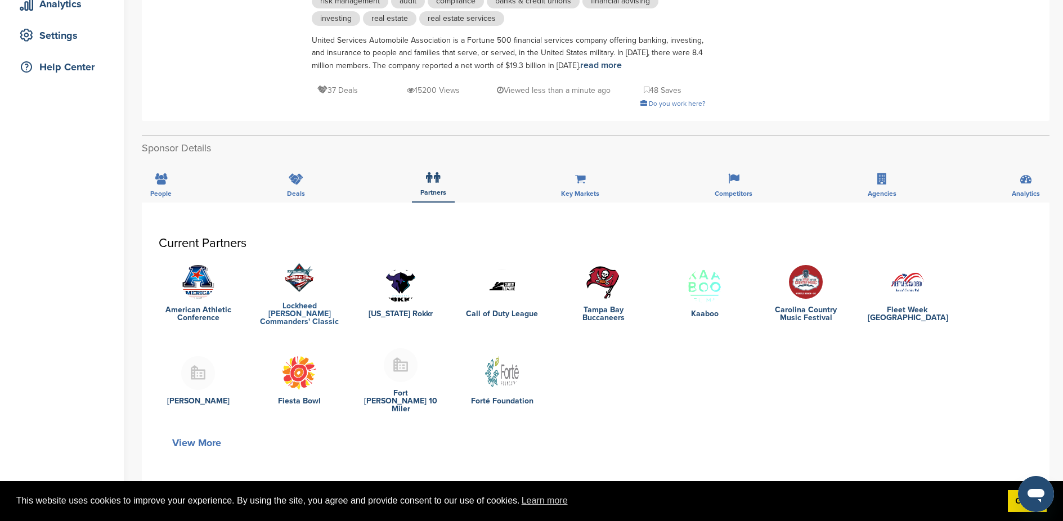
click at [274, 313] on link "Lockheed [PERSON_NAME] Commanders' Classic" at bounding box center [299, 314] width 79 height 24
